Goal: Task Accomplishment & Management: Manage account settings

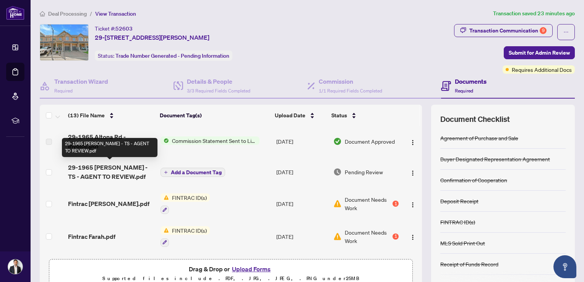
click at [116, 170] on span "29-1965 [PERSON_NAME] - TS - AGENT TO REVIEW.pdf" at bounding box center [111, 172] width 86 height 18
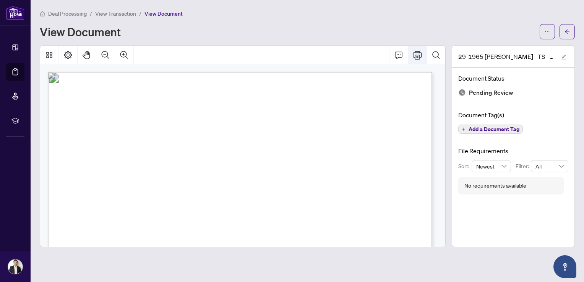
click at [417, 52] on icon "Print" at bounding box center [417, 54] width 9 height 9
click at [568, 30] on icon "arrow-left" at bounding box center [567, 31] width 5 height 5
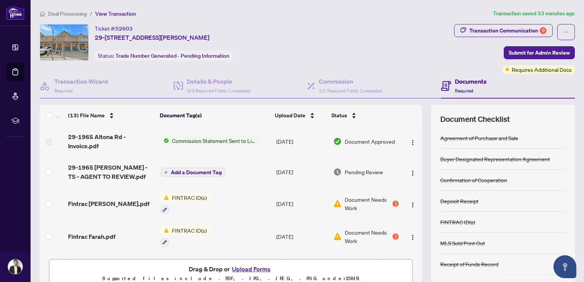
click at [249, 268] on button "Upload Forms" at bounding box center [251, 269] width 43 height 10
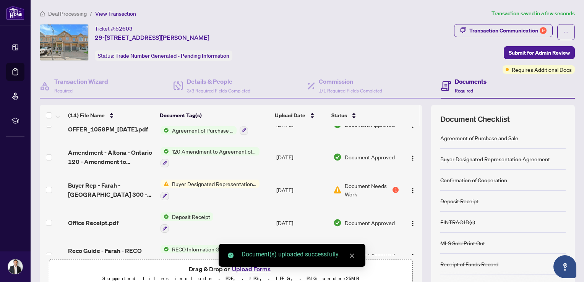
scroll to position [234, 0]
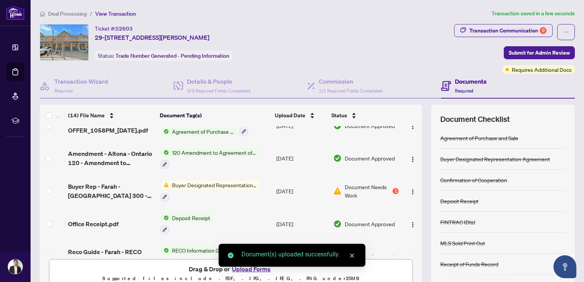
click at [393, 188] on div "1" at bounding box center [396, 191] width 6 height 6
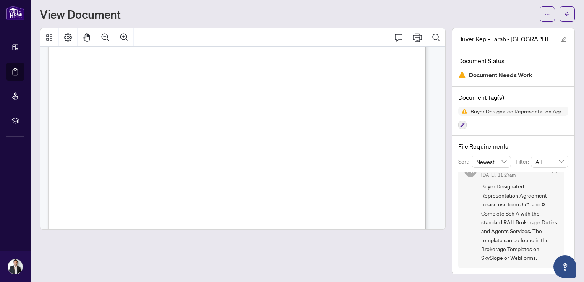
scroll to position [1278, 0]
click at [565, 17] on span "button" at bounding box center [567, 14] width 5 height 12
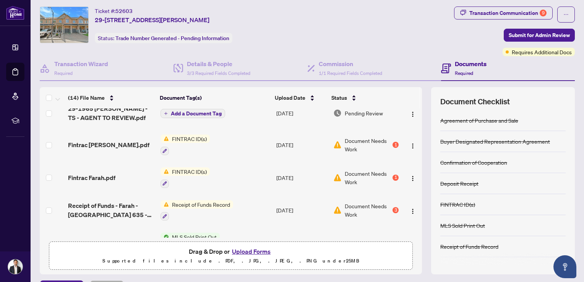
scroll to position [70, 0]
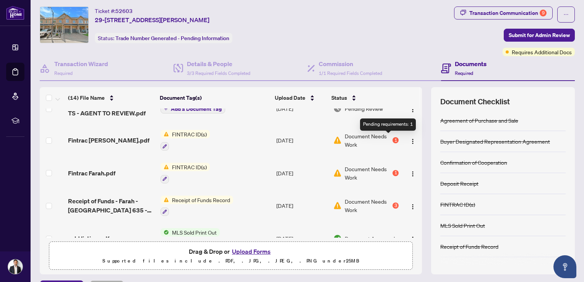
click at [393, 138] on div "1" at bounding box center [396, 140] width 6 height 6
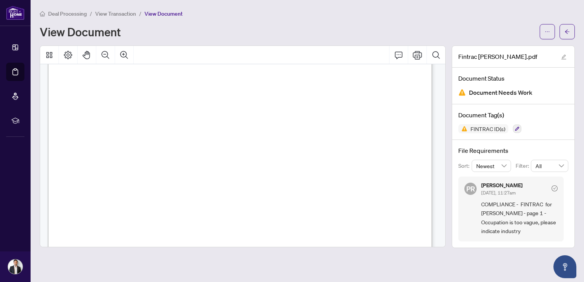
scroll to position [118, 0]
click at [571, 31] on button "button" at bounding box center [567, 31] width 15 height 15
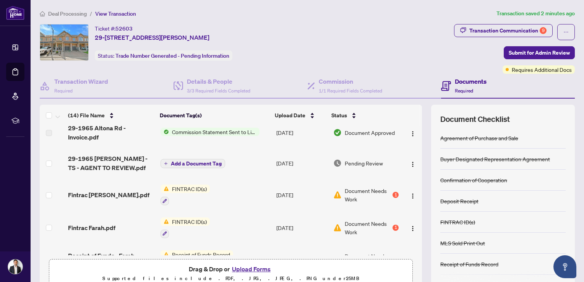
scroll to position [33, 0]
click at [352, 226] on span "Document Needs Work" at bounding box center [368, 228] width 46 height 17
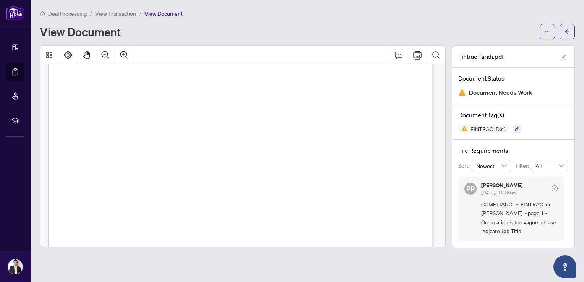
scroll to position [47, 0]
click at [562, 33] on button "button" at bounding box center [567, 31] width 15 height 15
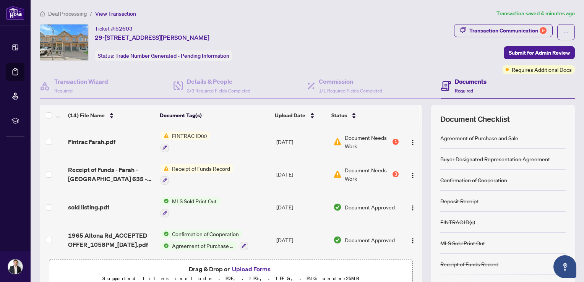
scroll to position [122, 0]
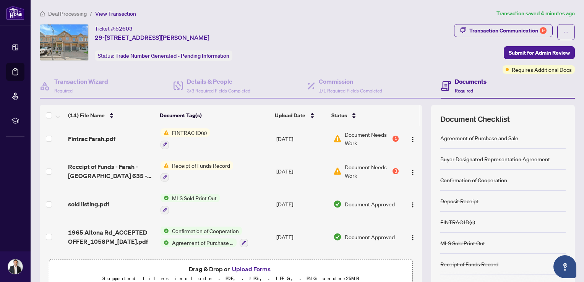
click at [203, 164] on span "Receipt of Funds Record" at bounding box center [201, 165] width 64 height 8
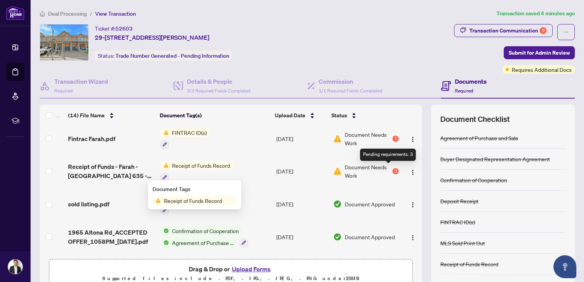
click at [393, 169] on div "3" at bounding box center [396, 171] width 6 height 6
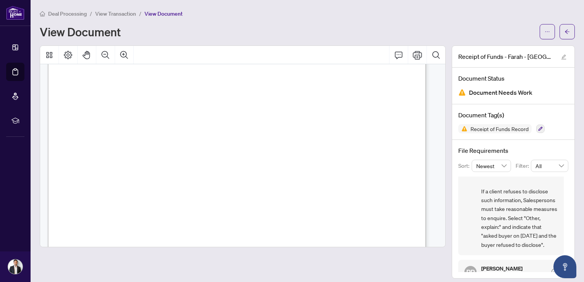
scroll to position [106, 0]
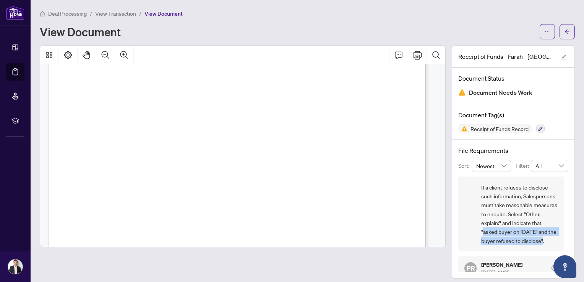
drag, startPoint x: 518, startPoint y: 230, endPoint x: 521, endPoint y: 248, distance: 18.7
click at [521, 245] on span "COMPLIANCE - Receipt of Funds - - page 2 - C2 - Account 2 - Please enter the bu…" at bounding box center [519, 170] width 76 height 152
drag, startPoint x: 521, startPoint y: 248, endPoint x: 506, endPoint y: 245, distance: 16.0
copy span "asked buyer on [DATE] and the buyer refused to disclose""
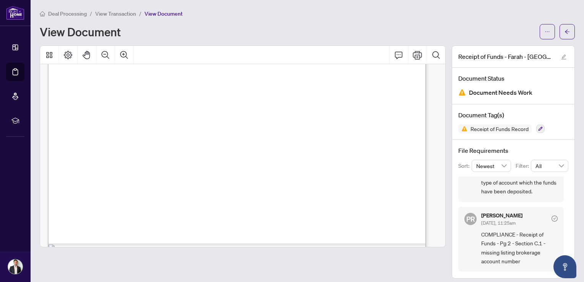
scroll to position [772, 0]
click at [560, 37] on button "button" at bounding box center [567, 31] width 15 height 15
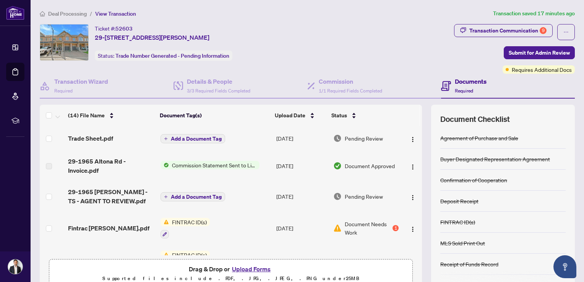
click at [246, 269] on button "Upload Forms" at bounding box center [251, 269] width 43 height 10
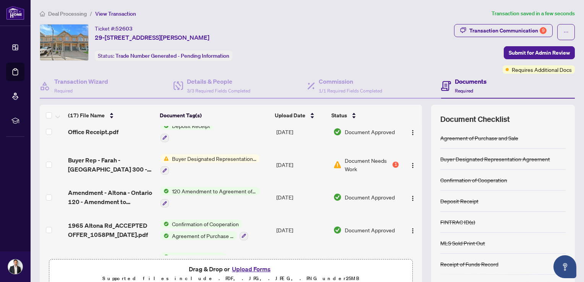
scroll to position [393, 0]
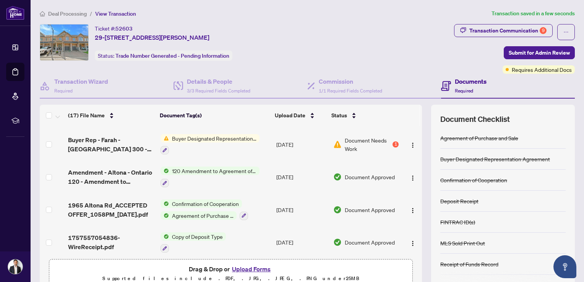
click at [393, 141] on div "1" at bounding box center [396, 144] width 6 height 6
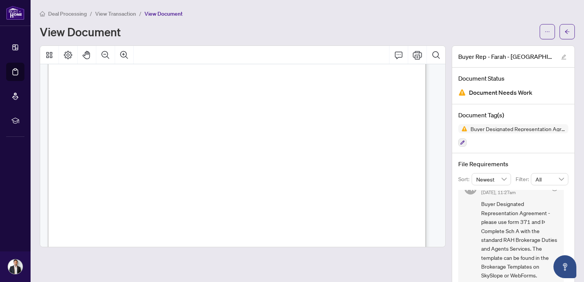
scroll to position [1673, 0]
